Goal: Task Accomplishment & Management: Manage account settings

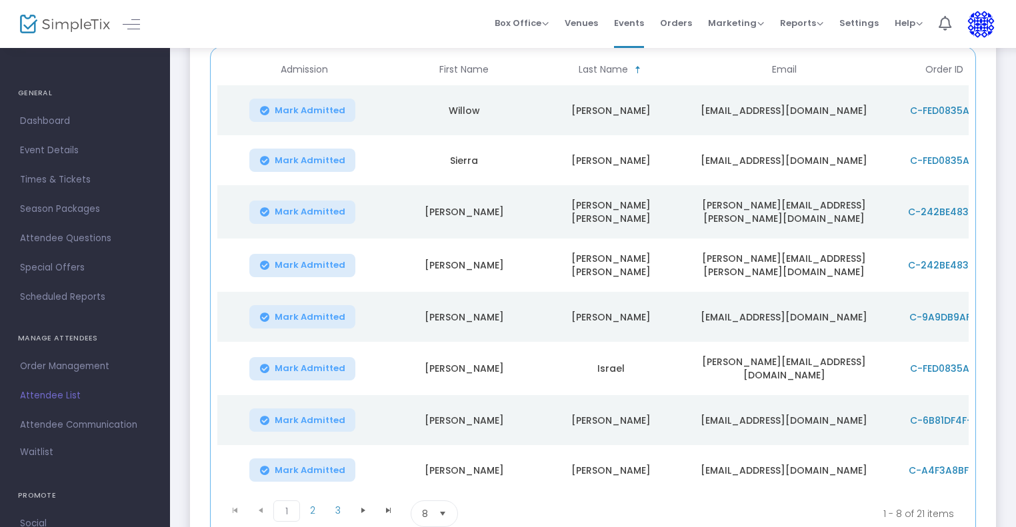
scroll to position [210, 0]
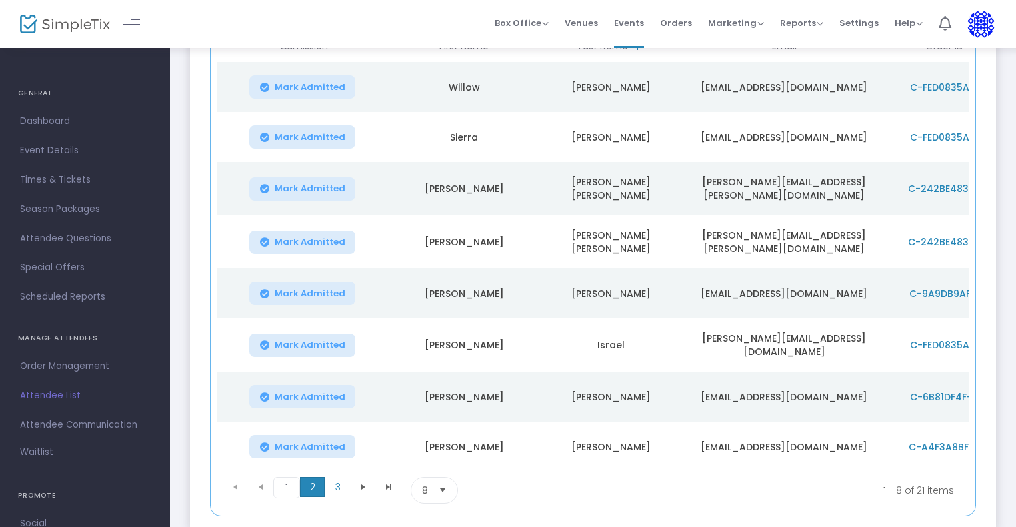
click at [311, 484] on span "2" at bounding box center [312, 487] width 25 height 20
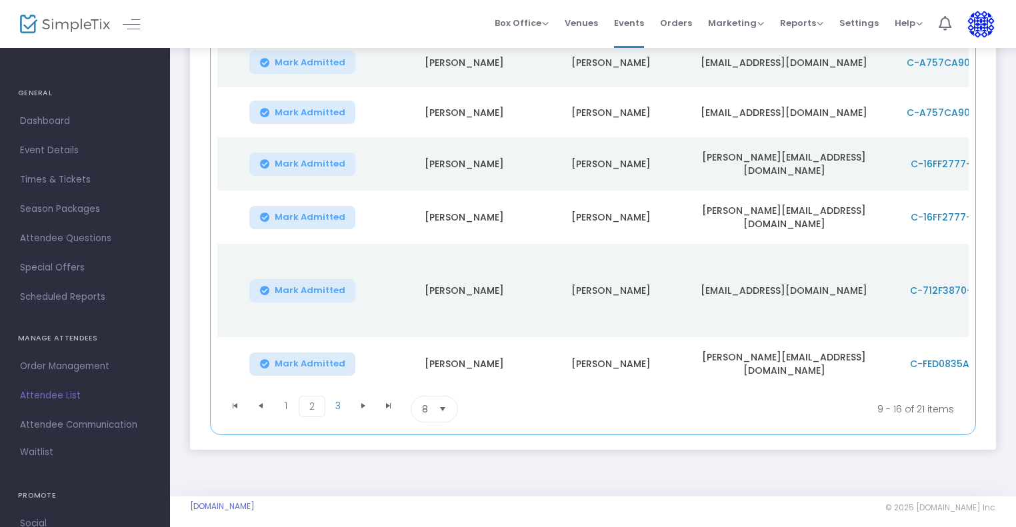
scroll to position [337, 0]
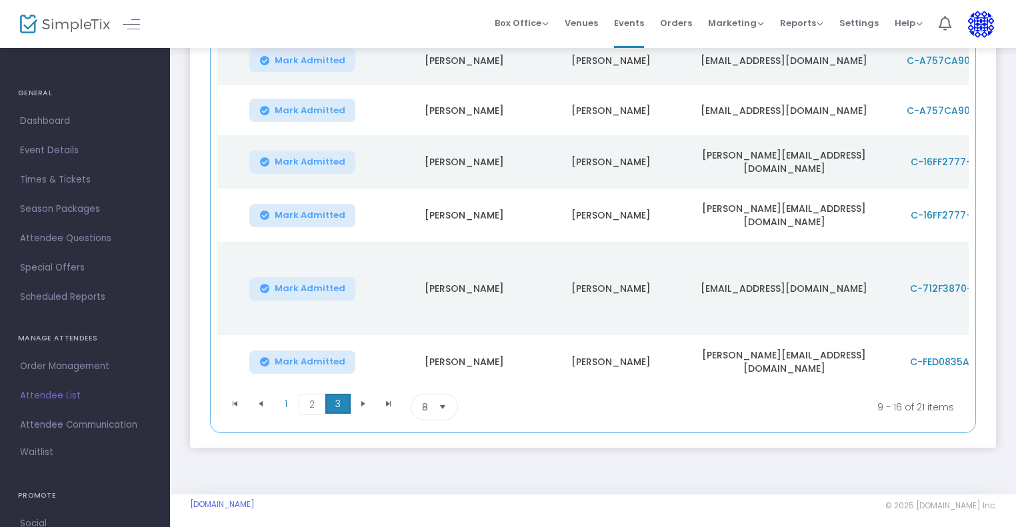
click at [343, 399] on span "3" at bounding box center [337, 404] width 25 height 20
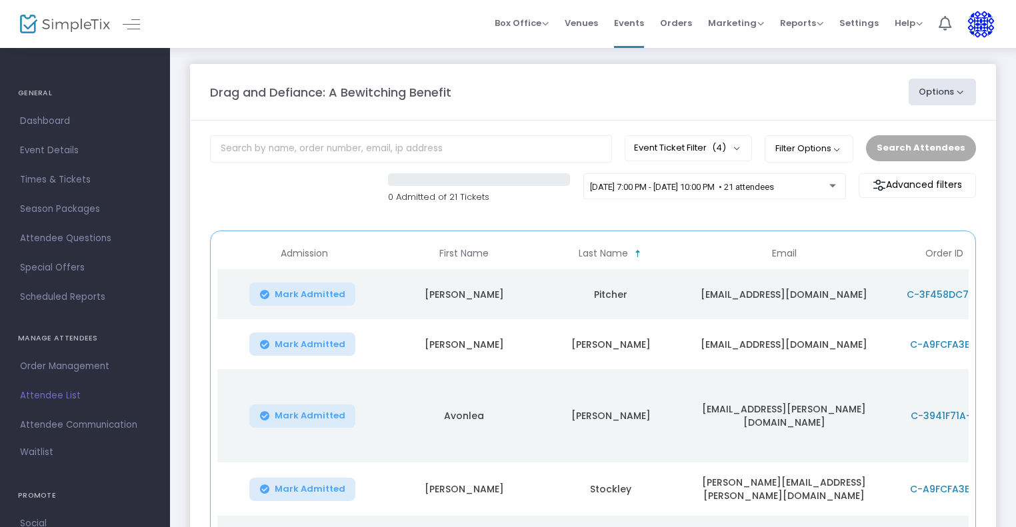
scroll to position [0, 0]
